Goal: Task Accomplishment & Management: Manage account settings

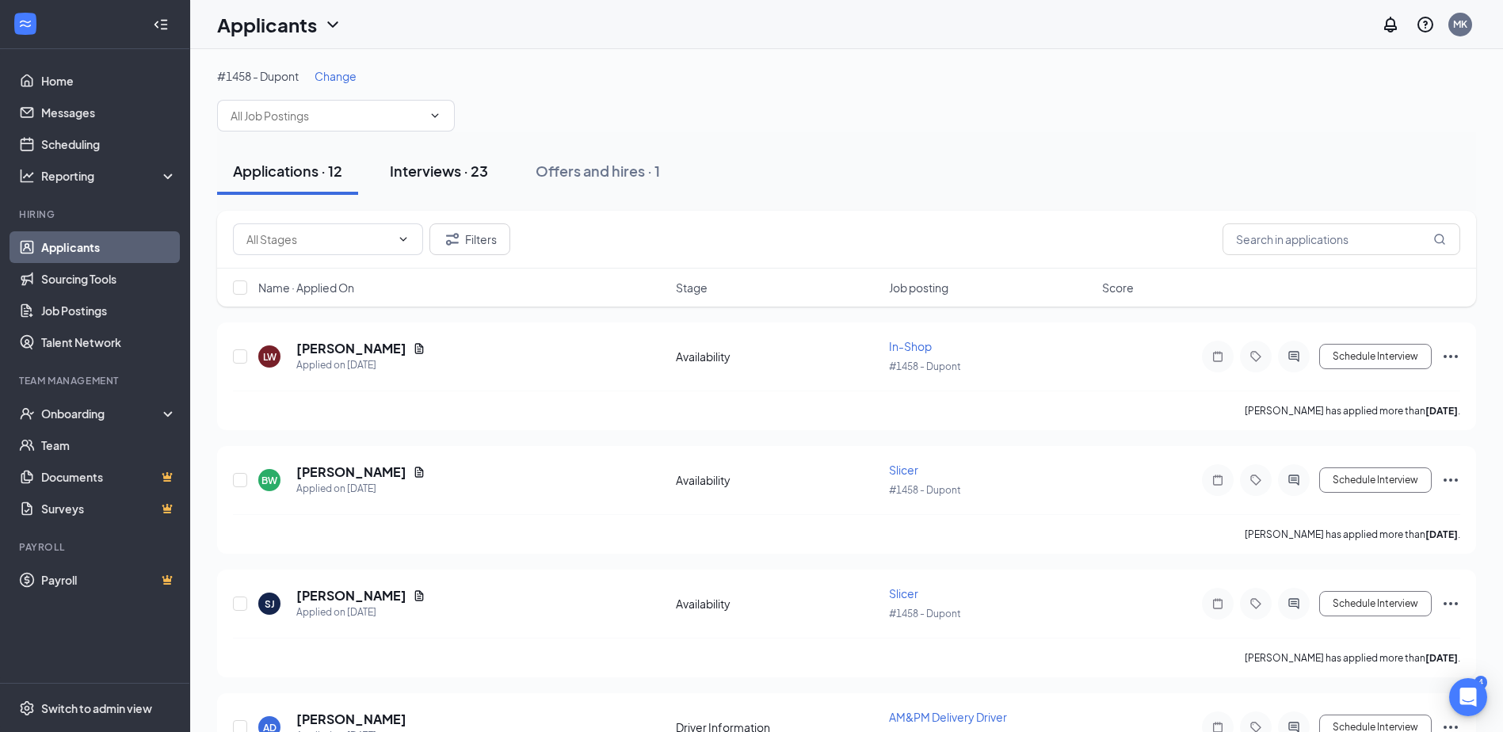
click at [441, 182] on button "Interviews · 23" at bounding box center [439, 171] width 130 height 48
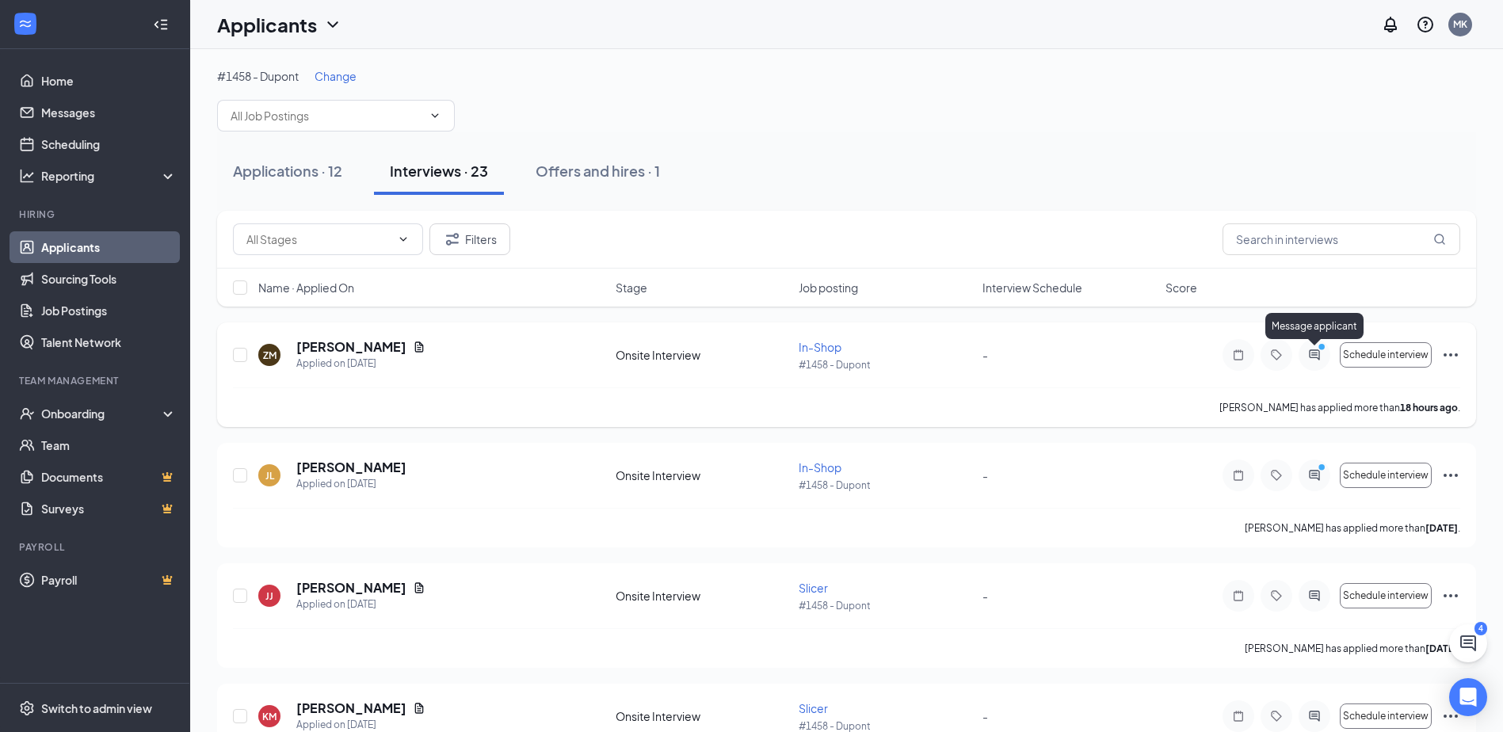
click at [1326, 343] on div "Message applicant" at bounding box center [1314, 329] width 98 height 32
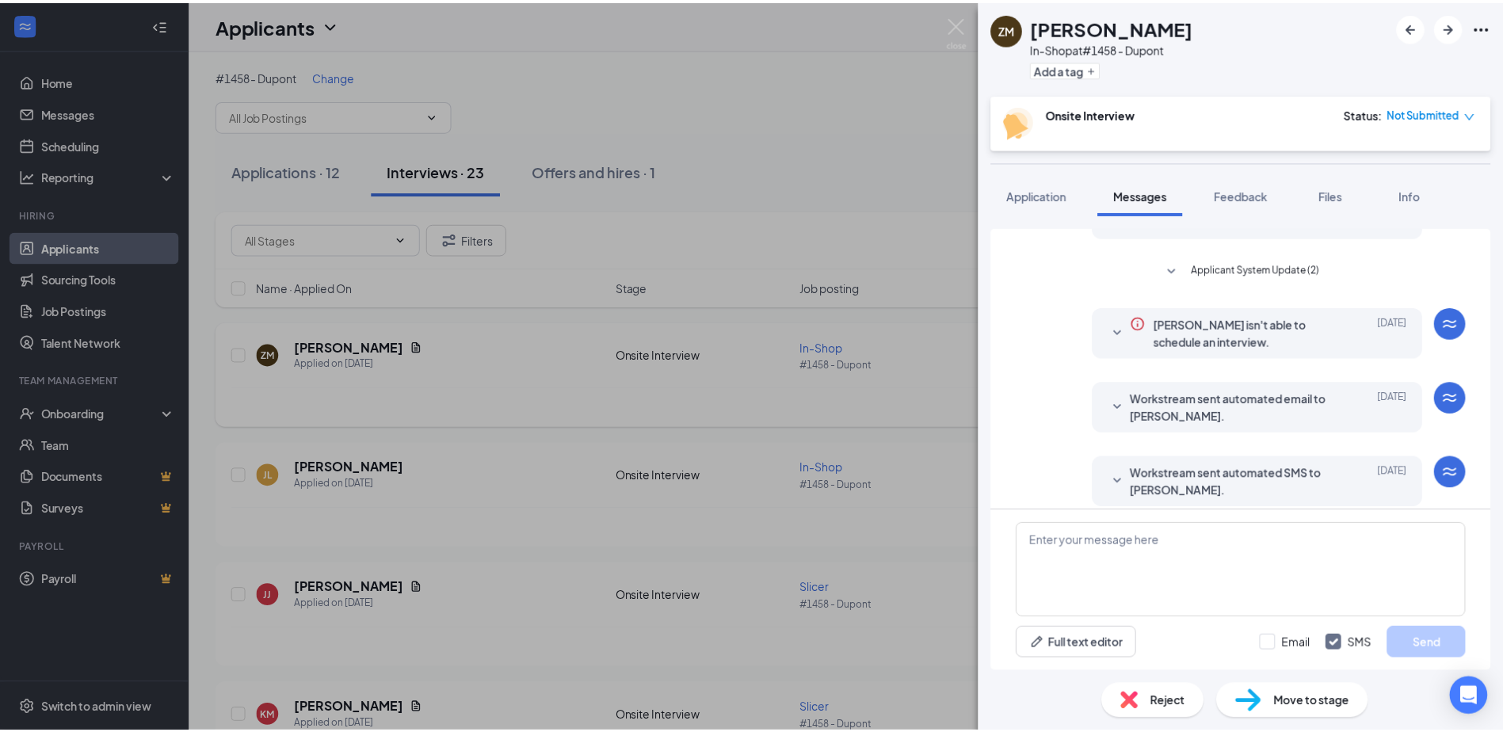
scroll to position [193, 0]
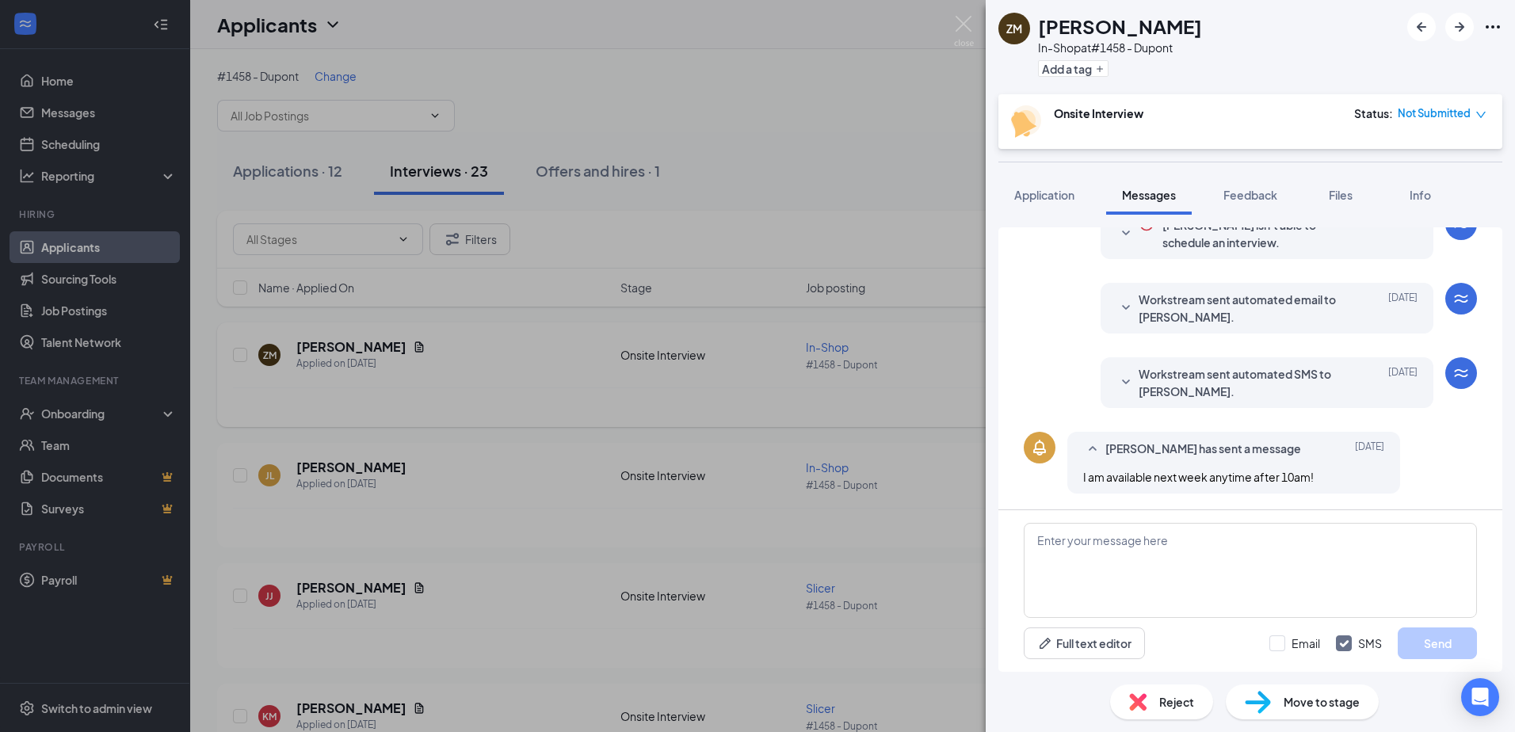
click at [714, 397] on div "ZM Zoey Mccullough In-Shop at #1458 - Dupont Add a tag Onsite Interview Status …" at bounding box center [757, 366] width 1515 height 732
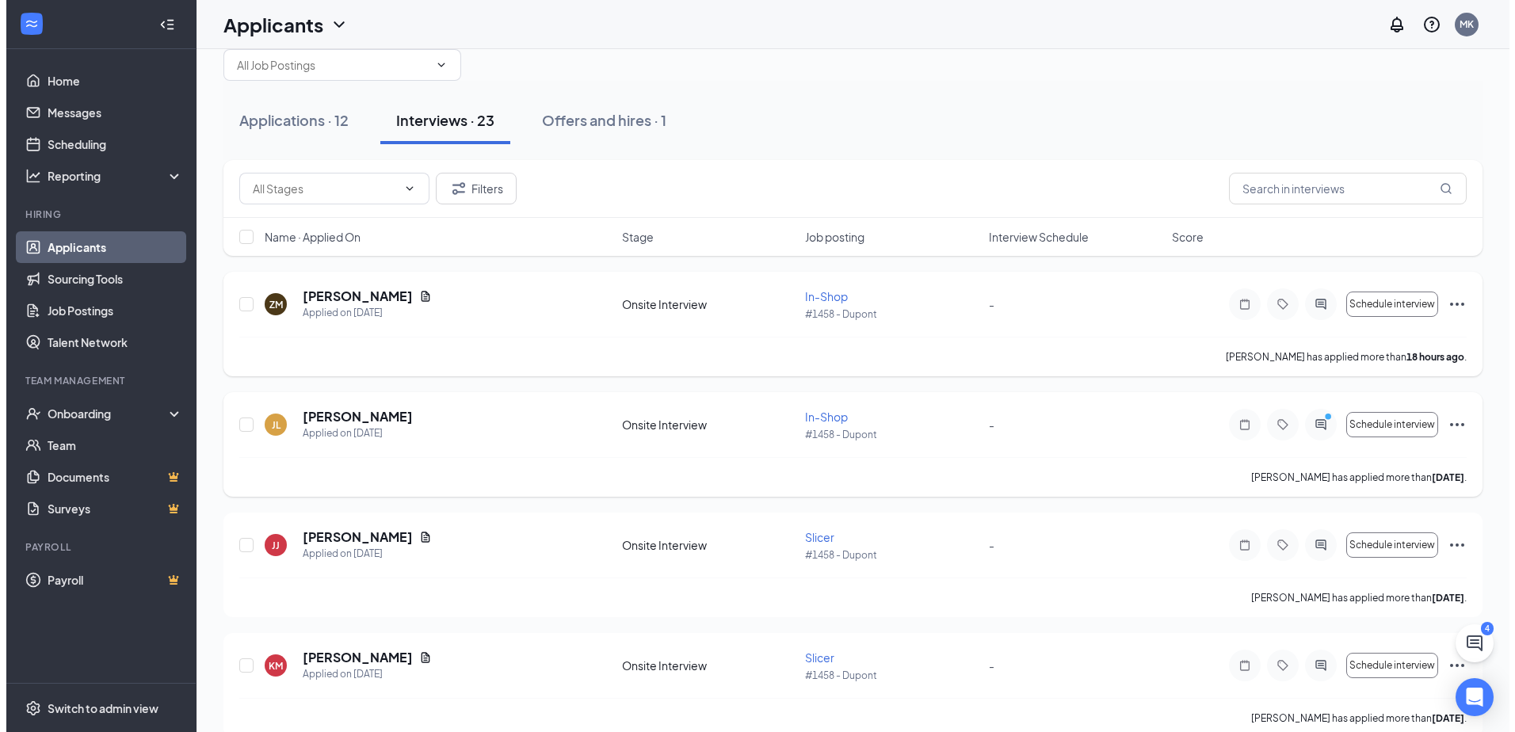
scroll to position [79, 0]
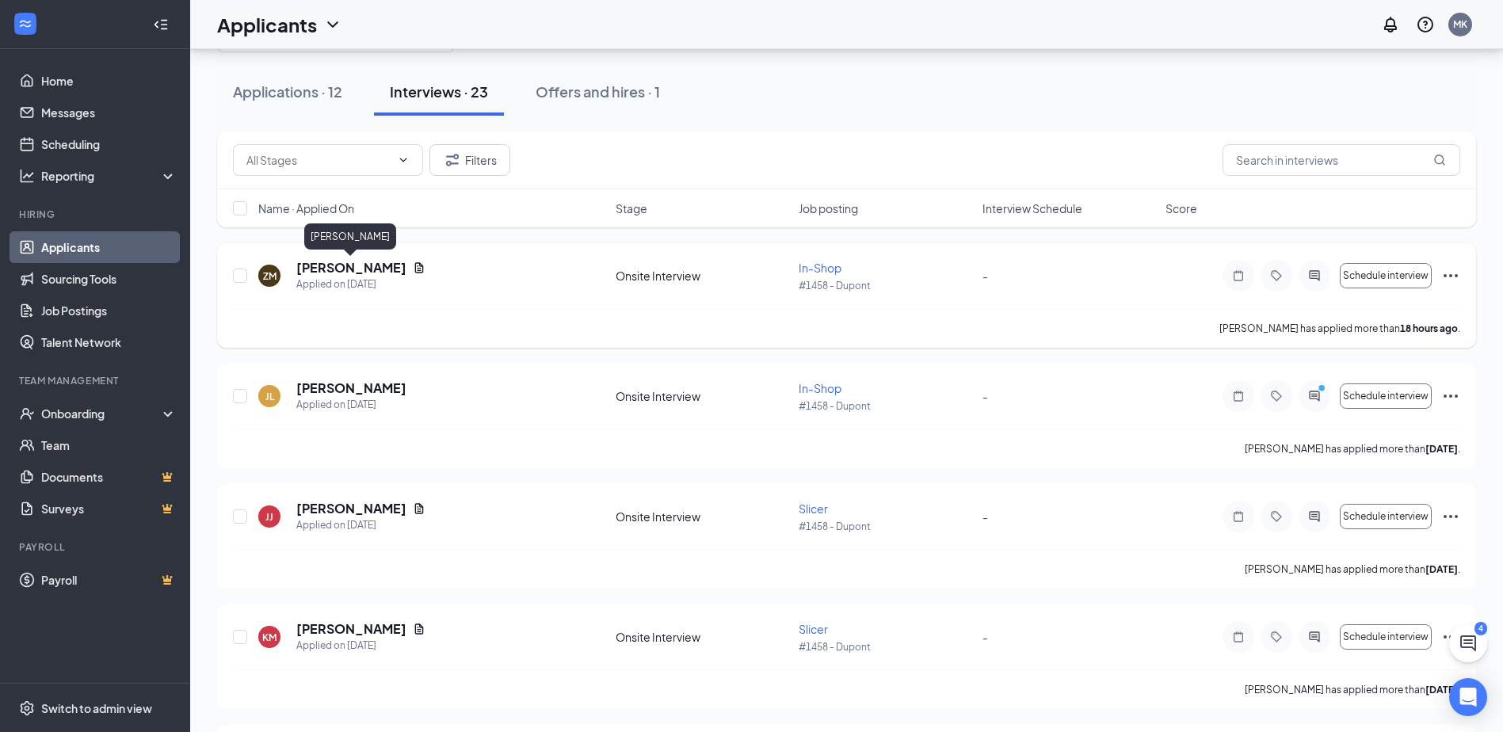
click at [361, 271] on h5 "Zoey Mccullough" at bounding box center [351, 267] width 110 height 17
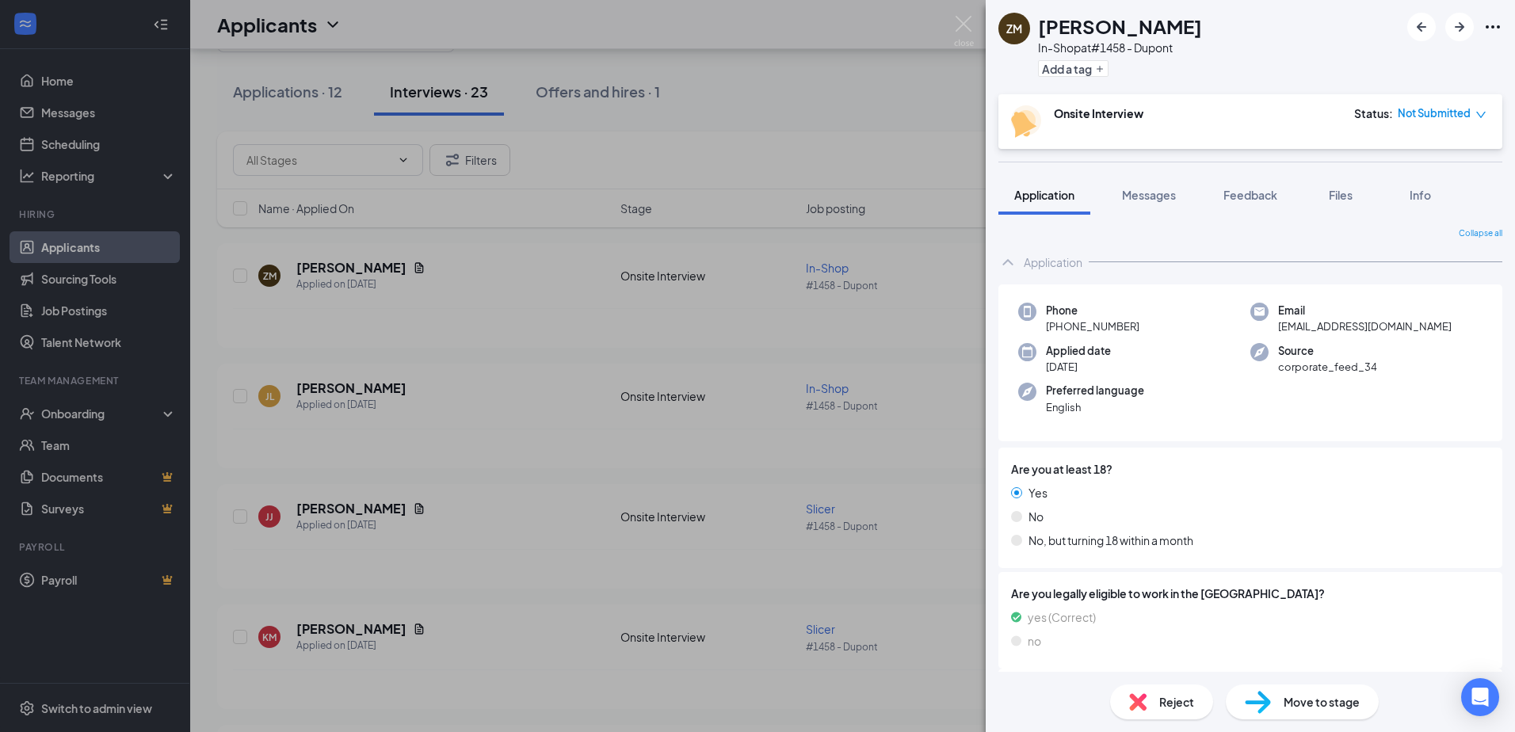
click at [773, 367] on div "ZM Zoey Mccullough In-Shop at #1458 - Dupont Add a tag Onsite Interview Status …" at bounding box center [757, 366] width 1515 height 732
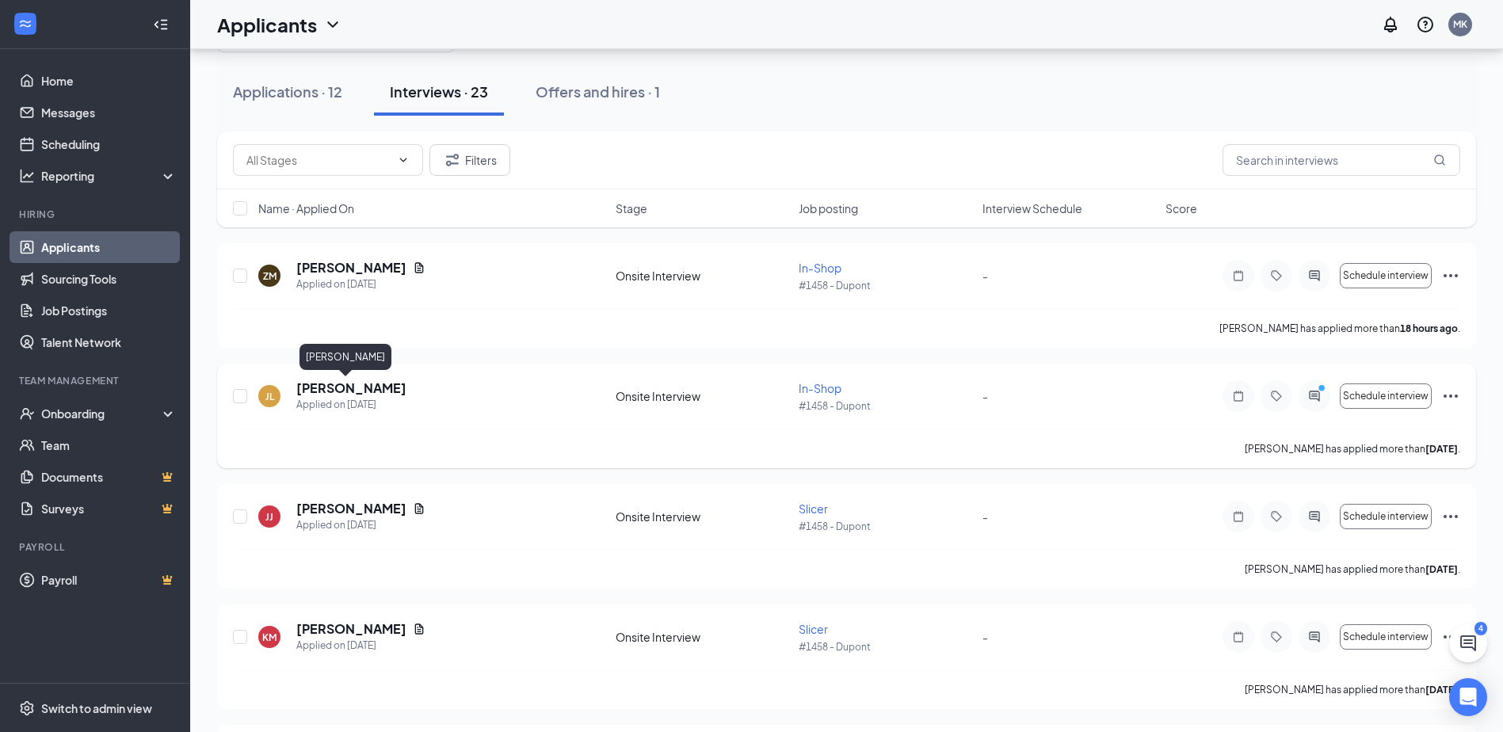
click at [338, 387] on h5 "Jason Lucas" at bounding box center [351, 388] width 110 height 17
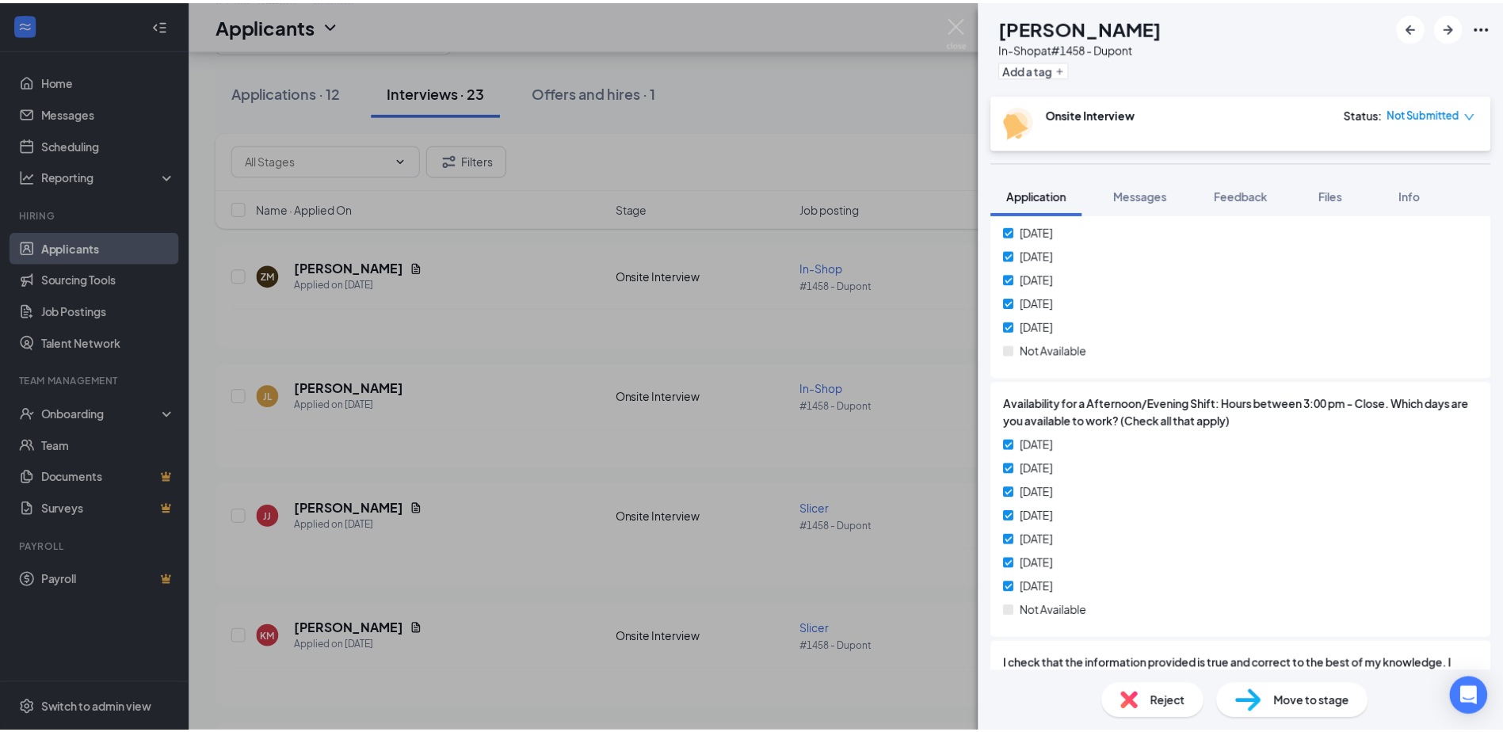
scroll to position [1271, 0]
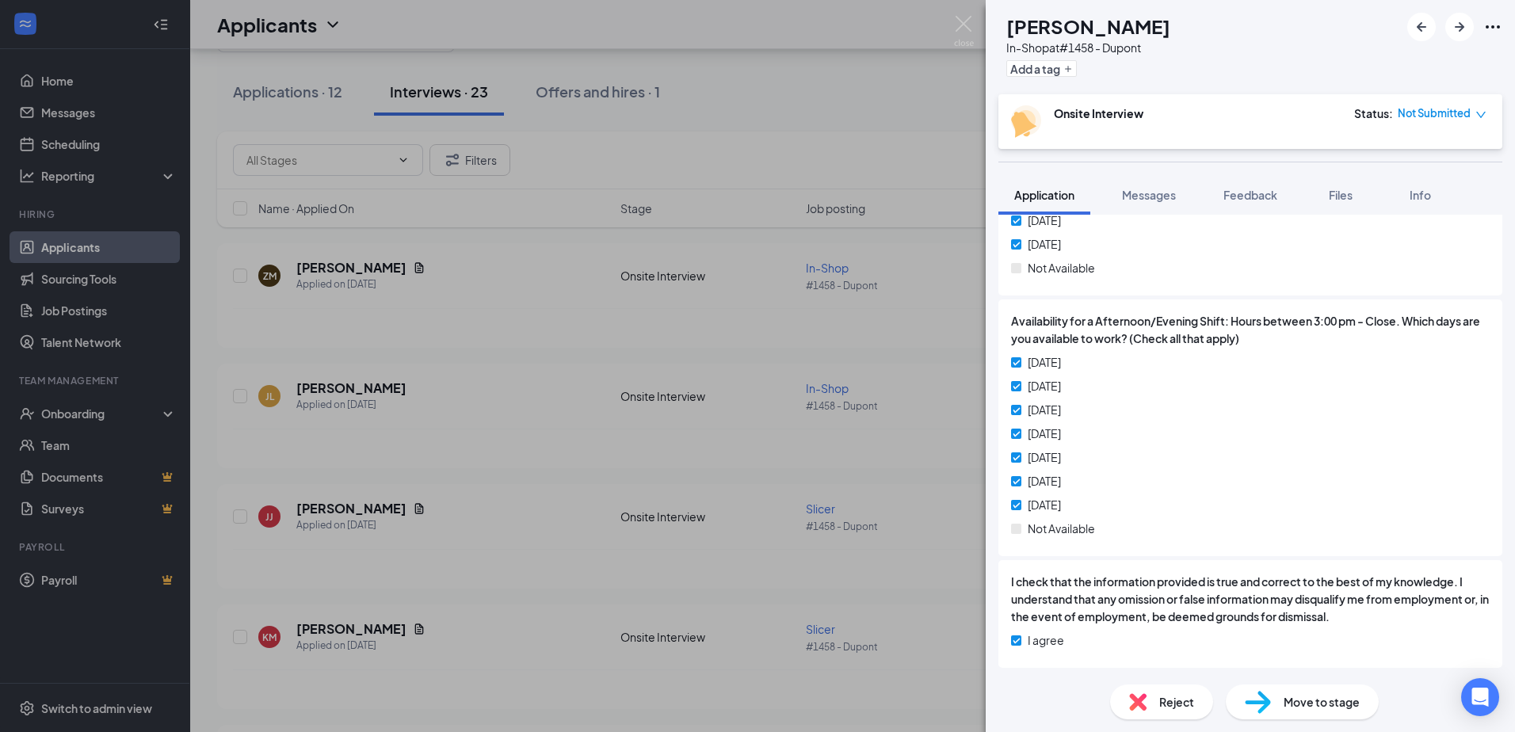
click at [773, 419] on div "JL Jason Lucas In-Shop at #1458 - Dupont Add a tag Onsite Interview Status : No…" at bounding box center [757, 366] width 1515 height 732
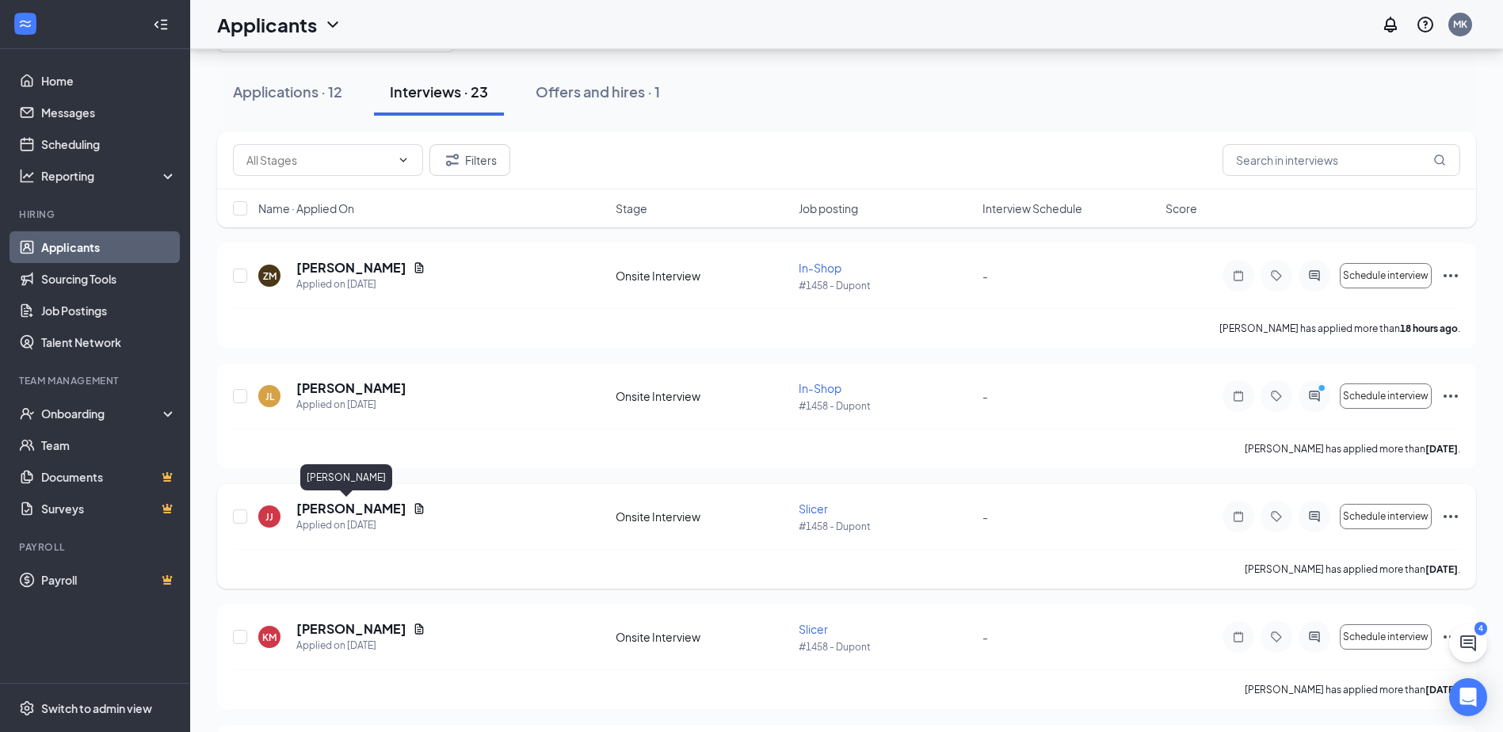
click at [342, 502] on h5 "jacob jordan" at bounding box center [351, 508] width 110 height 17
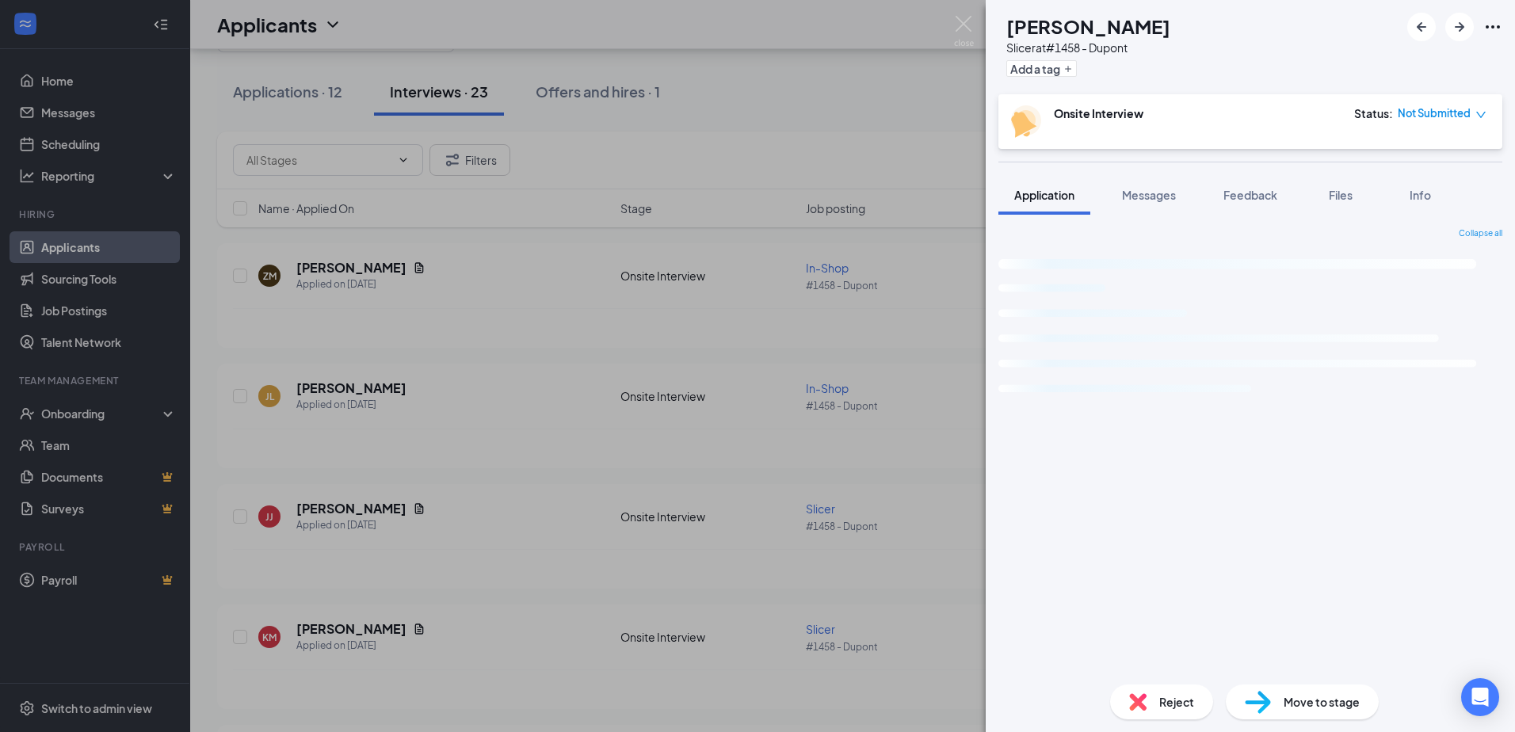
click at [825, 394] on div "JJ jacob jordan Slicer at #1458 - Dupont Add a tag Onsite Interview Status : No…" at bounding box center [757, 366] width 1515 height 732
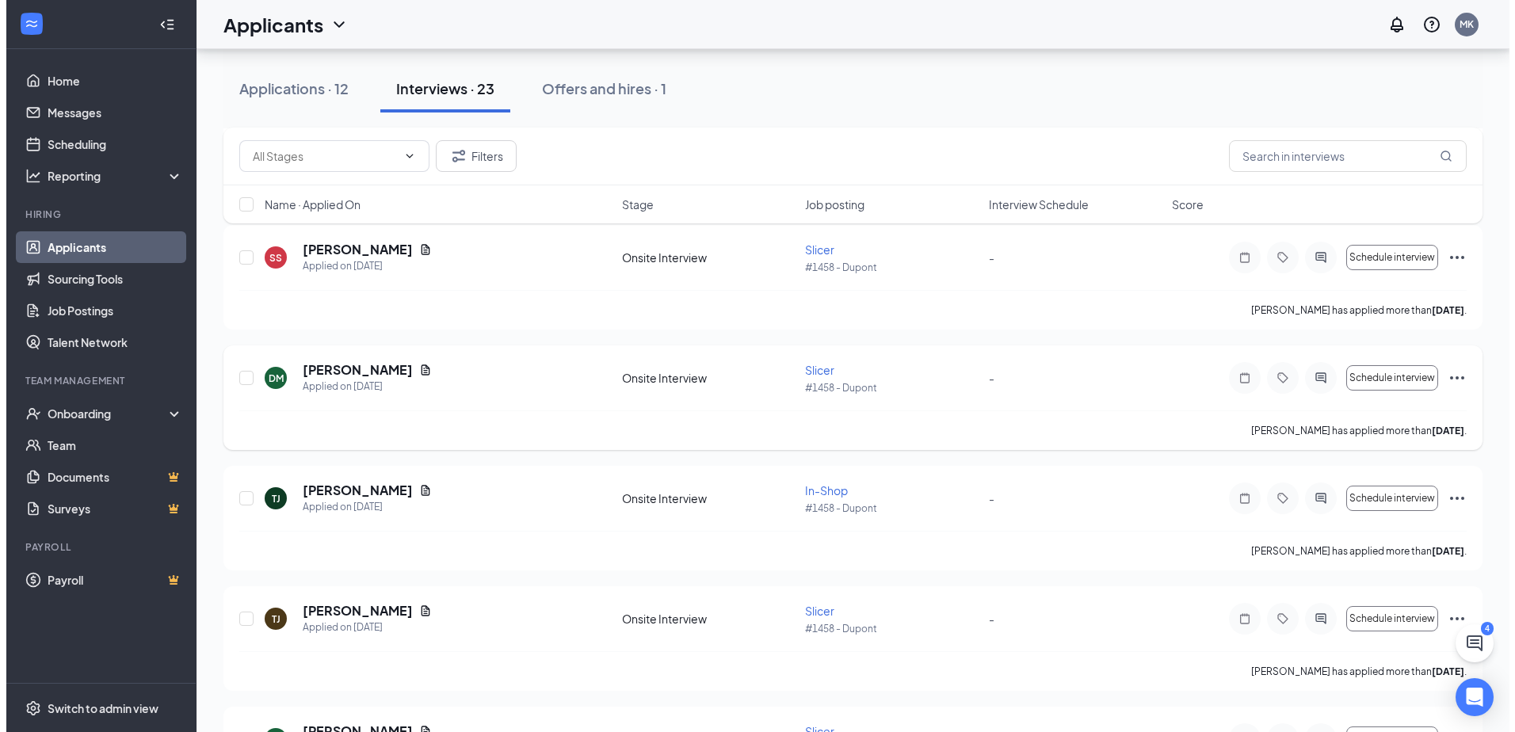
scroll to position [634, 0]
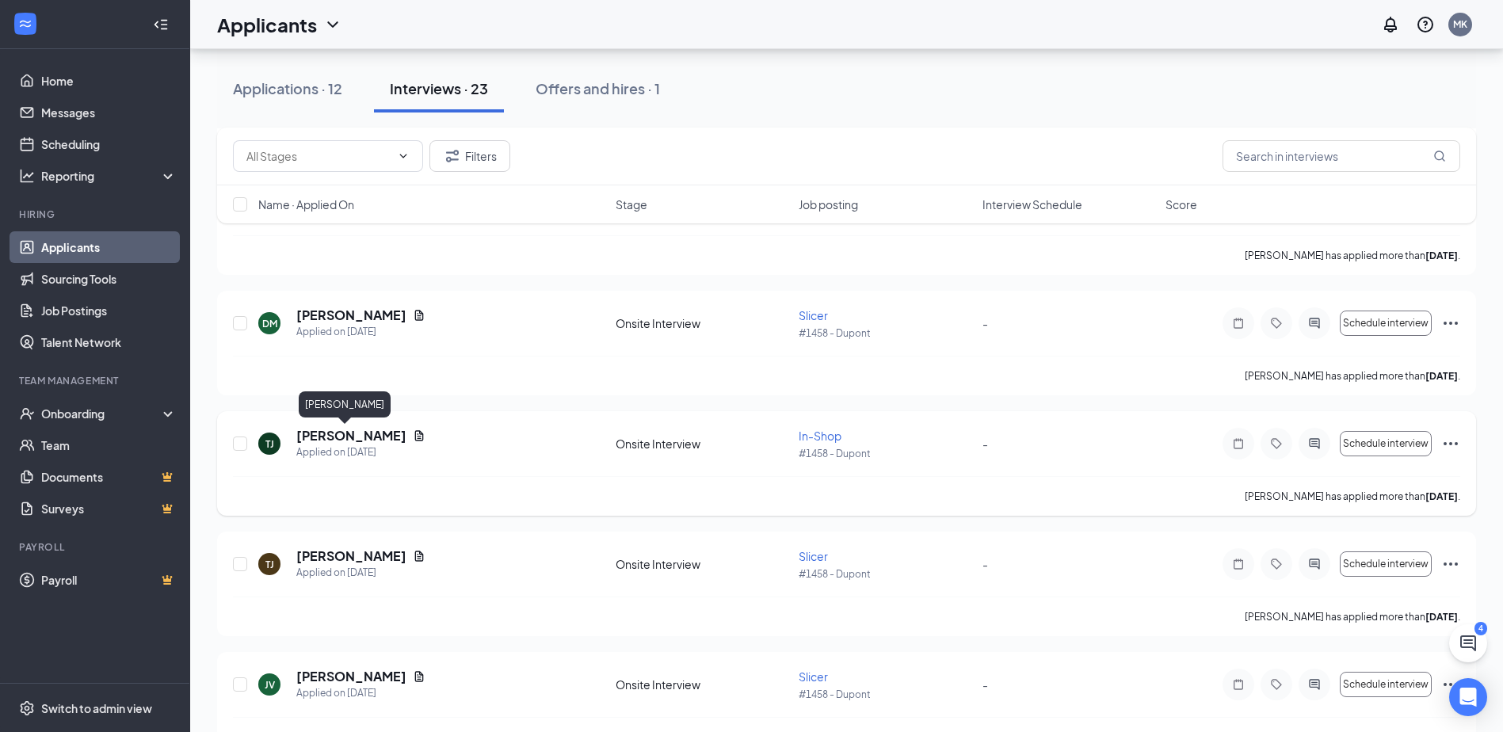
click at [329, 443] on h5 "Troy Jones" at bounding box center [351, 435] width 110 height 17
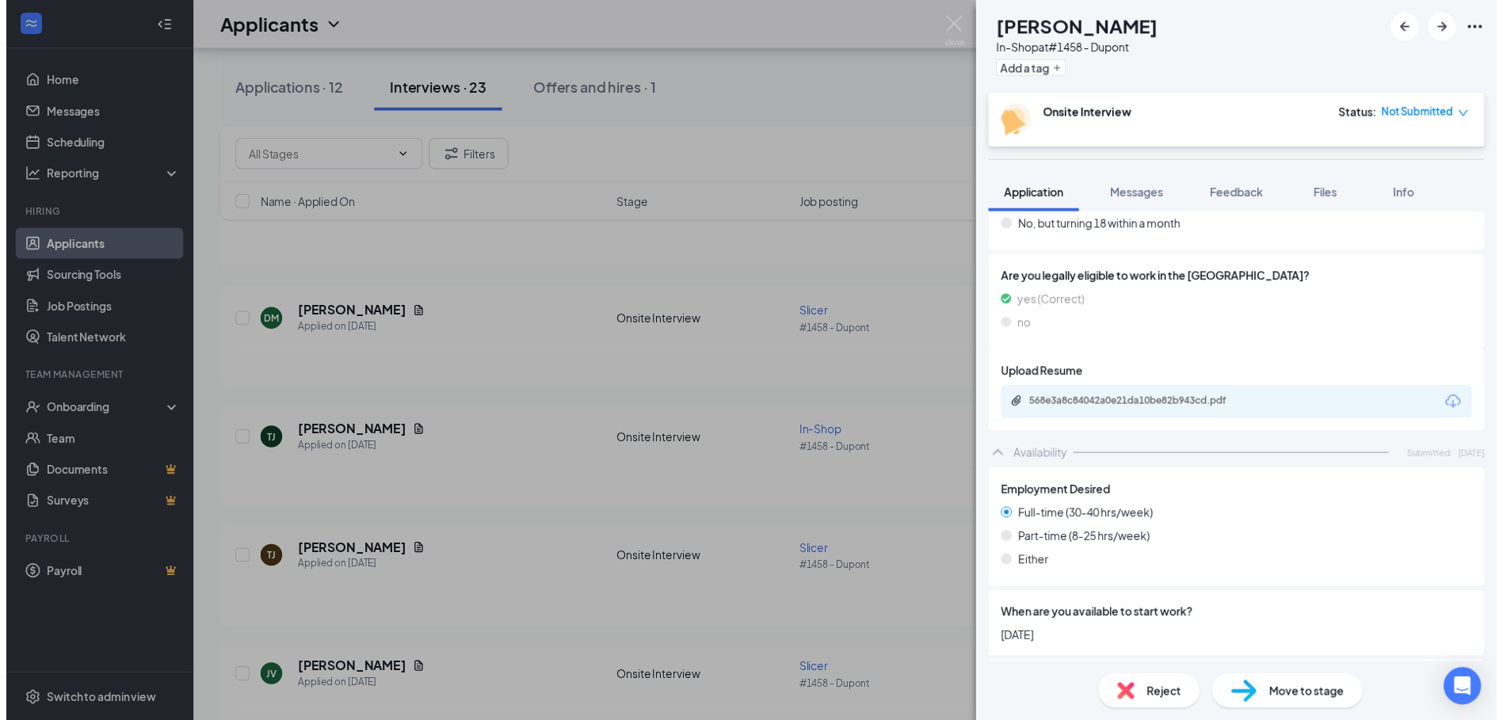
scroll to position [396, 0]
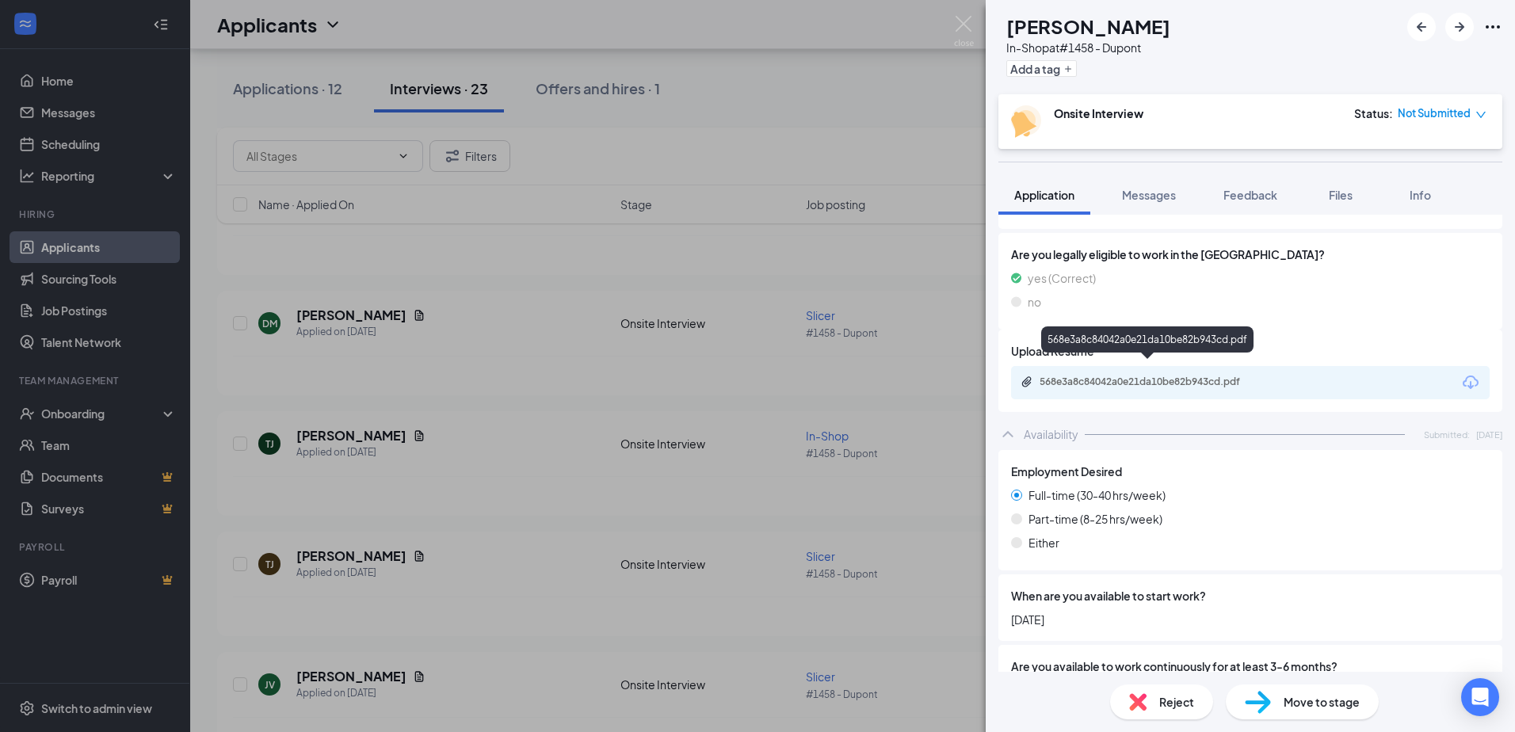
click at [1090, 376] on div "568e3a8c84042a0e21da10be82b943cd.pdf" at bounding box center [1151, 382] width 222 height 13
click at [868, 449] on div "TJ Troy Jones In-Shop at #1458 - Dupont Add a tag Onsite Interview Status : Not…" at bounding box center [757, 366] width 1515 height 732
